Goal: Information Seeking & Learning: Find specific fact

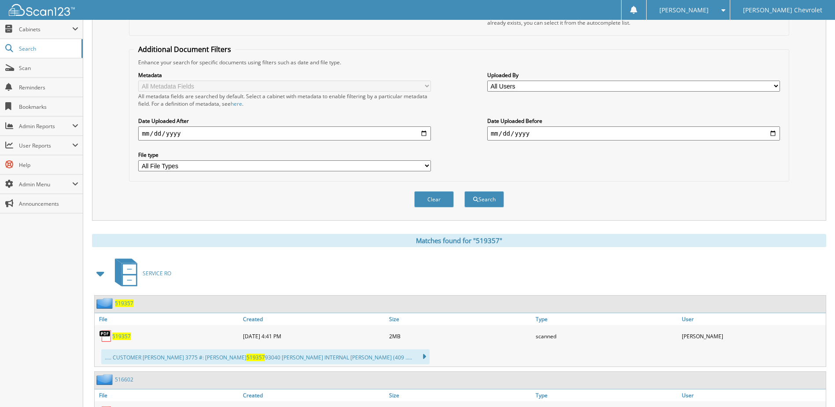
scroll to position [44, 0]
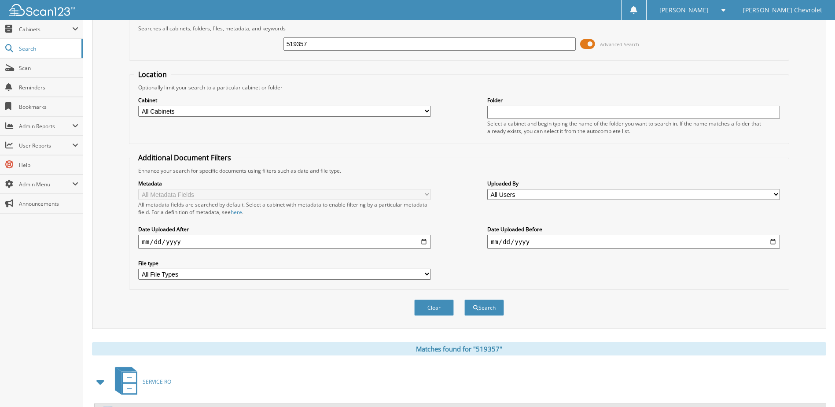
drag, startPoint x: 330, startPoint y: 48, endPoint x: 268, endPoint y: 59, distance: 63.5
click at [268, 59] on fieldset "Search Term Searches all cabinets, folders, files, metadata, and keywords 51935…" at bounding box center [459, 36] width 660 height 50
type input "519810"
click at [464, 299] on button "Search" at bounding box center [484, 307] width 40 height 16
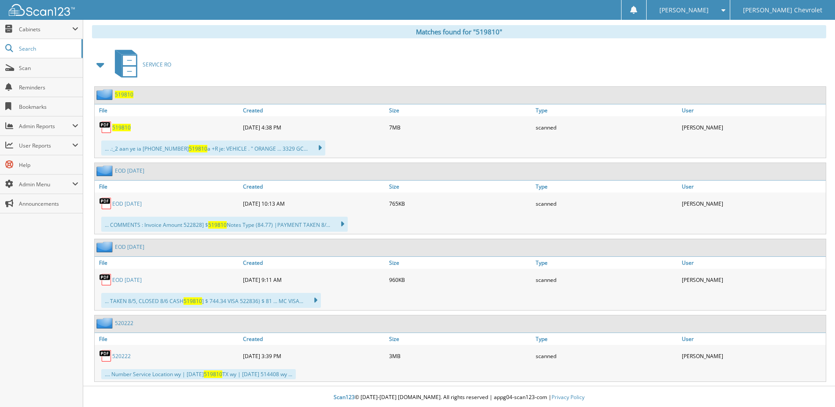
scroll to position [363, 0]
click at [114, 122] on span "519810" at bounding box center [121, 125] width 18 height 7
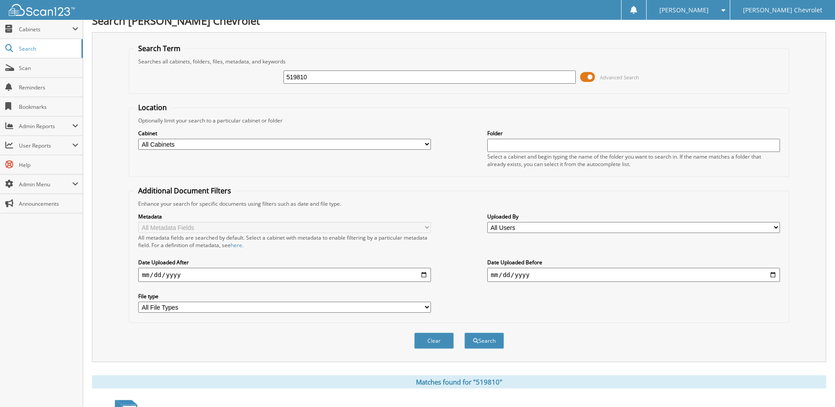
scroll to position [0, 0]
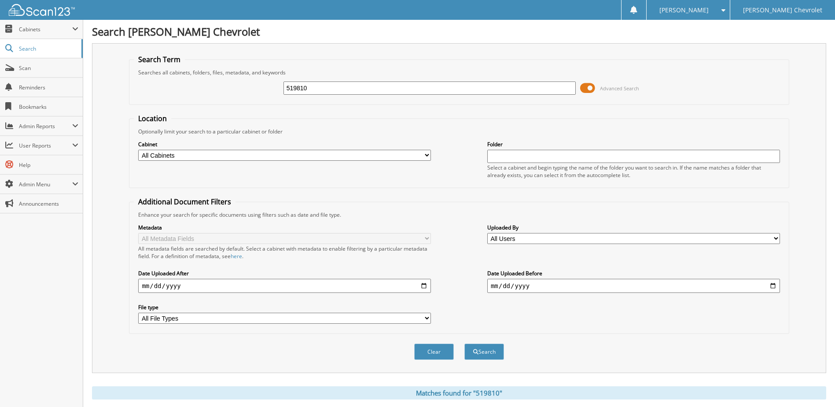
drag, startPoint x: 376, startPoint y: 84, endPoint x: 277, endPoint y: 85, distance: 99.0
click at [277, 85] on div "519810 Advanced Search" at bounding box center [459, 88] width 650 height 24
type input "521895"
click at [464, 343] on button "Search" at bounding box center [484, 351] width 40 height 16
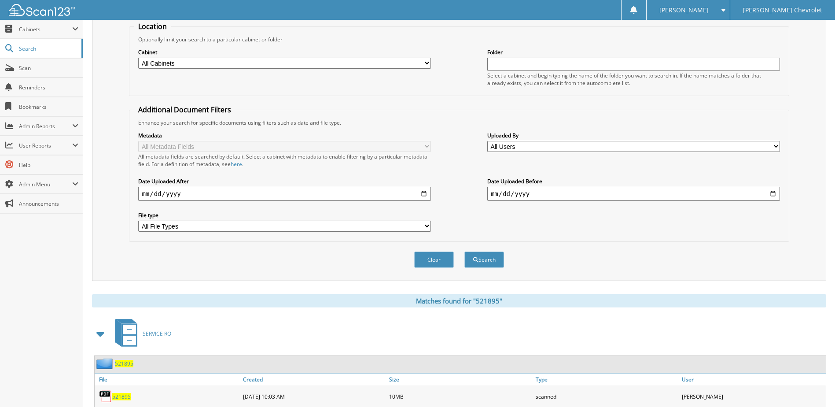
scroll to position [210, 0]
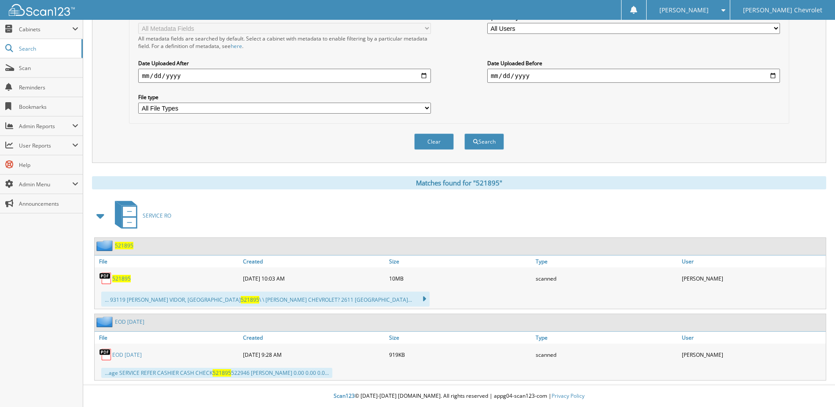
click at [120, 276] on span "521895" at bounding box center [121, 278] width 18 height 7
